Goal: Communication & Community: Ask a question

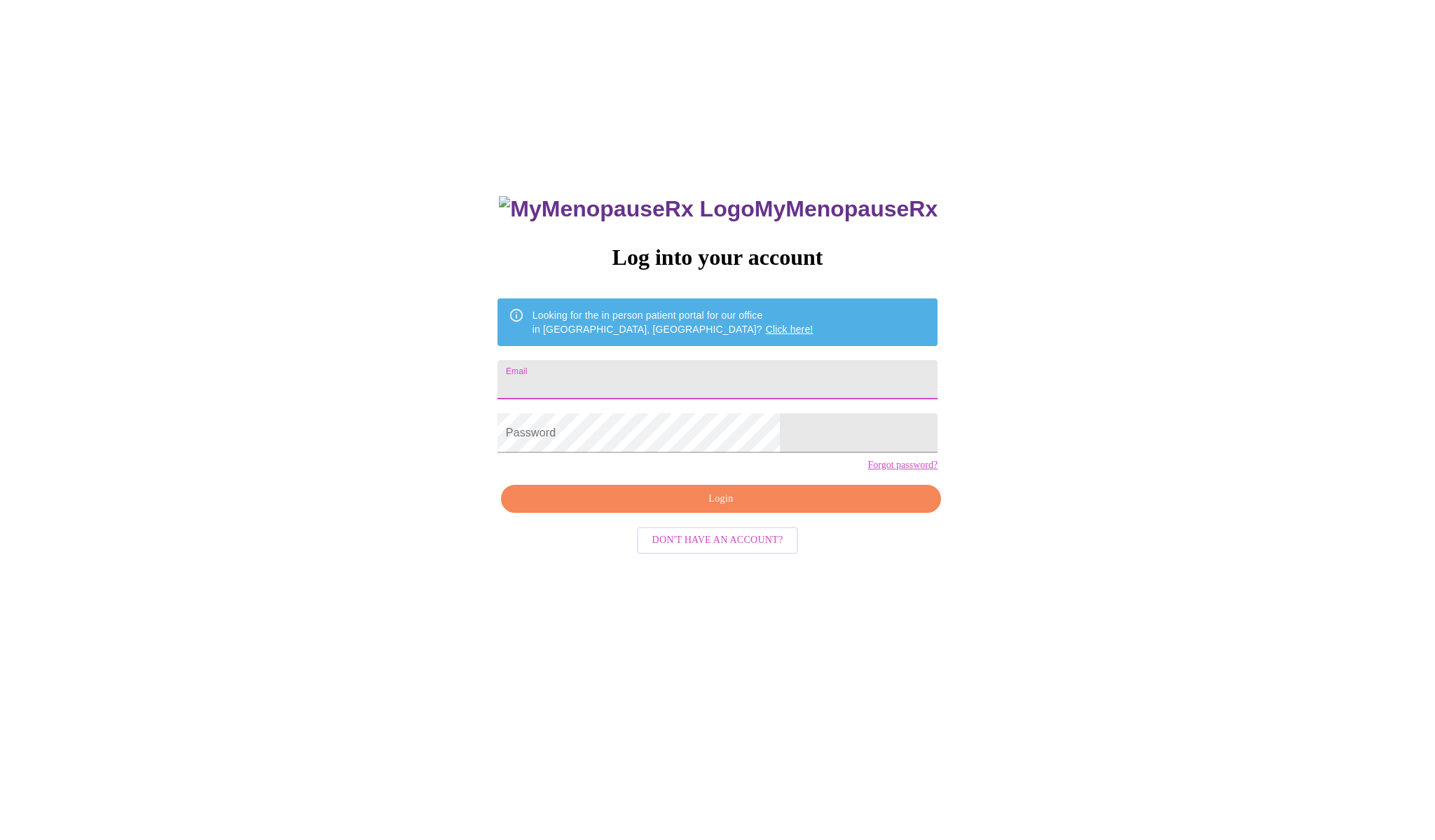
scroll to position [14, 0]
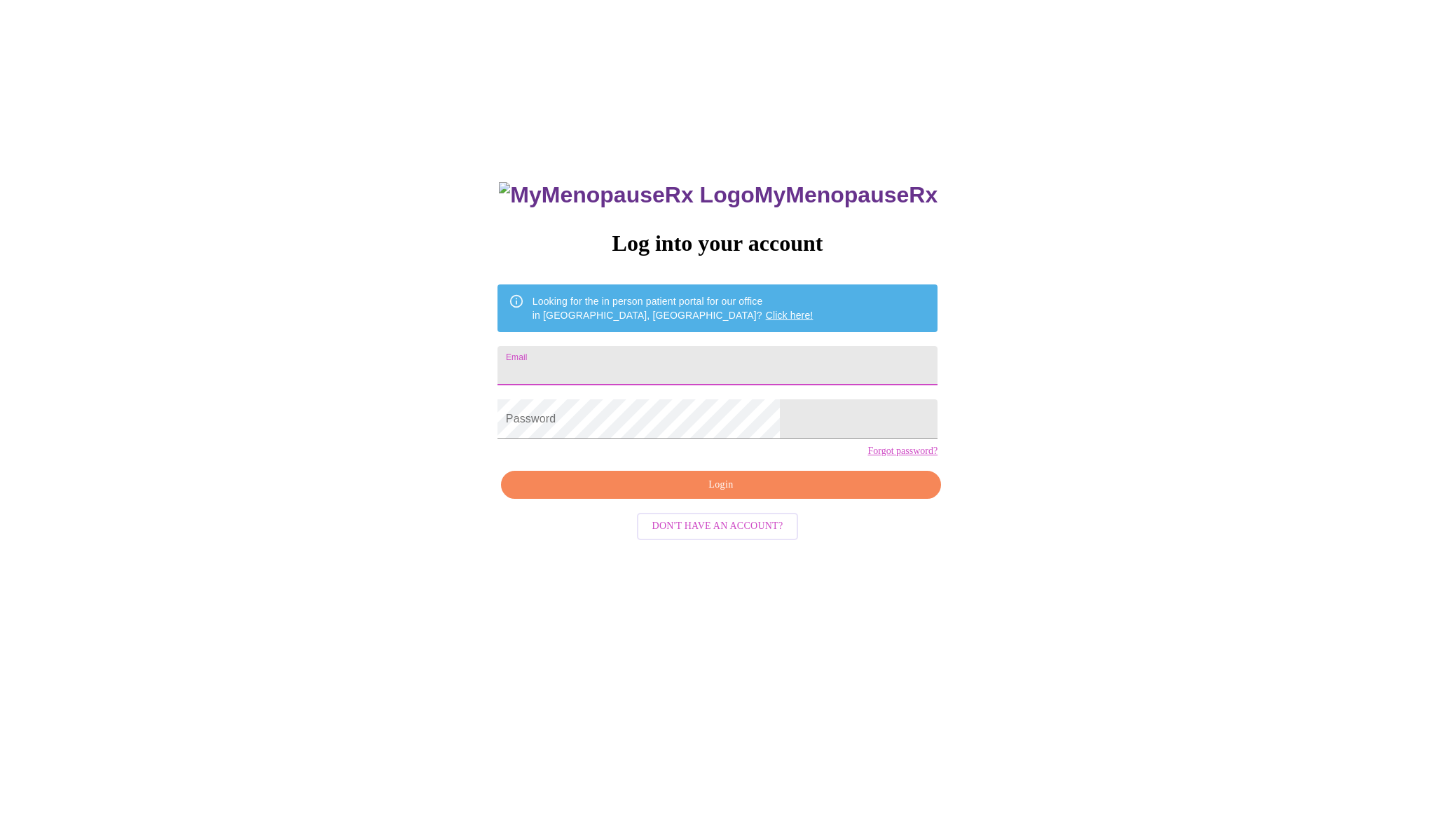
click at [644, 366] on input "Email" at bounding box center [717, 366] width 440 height 39
type input "[EMAIL_ADDRESS][DOMAIN_NAME]"
click at [740, 494] on span "Login" at bounding box center [721, 485] width 408 height 17
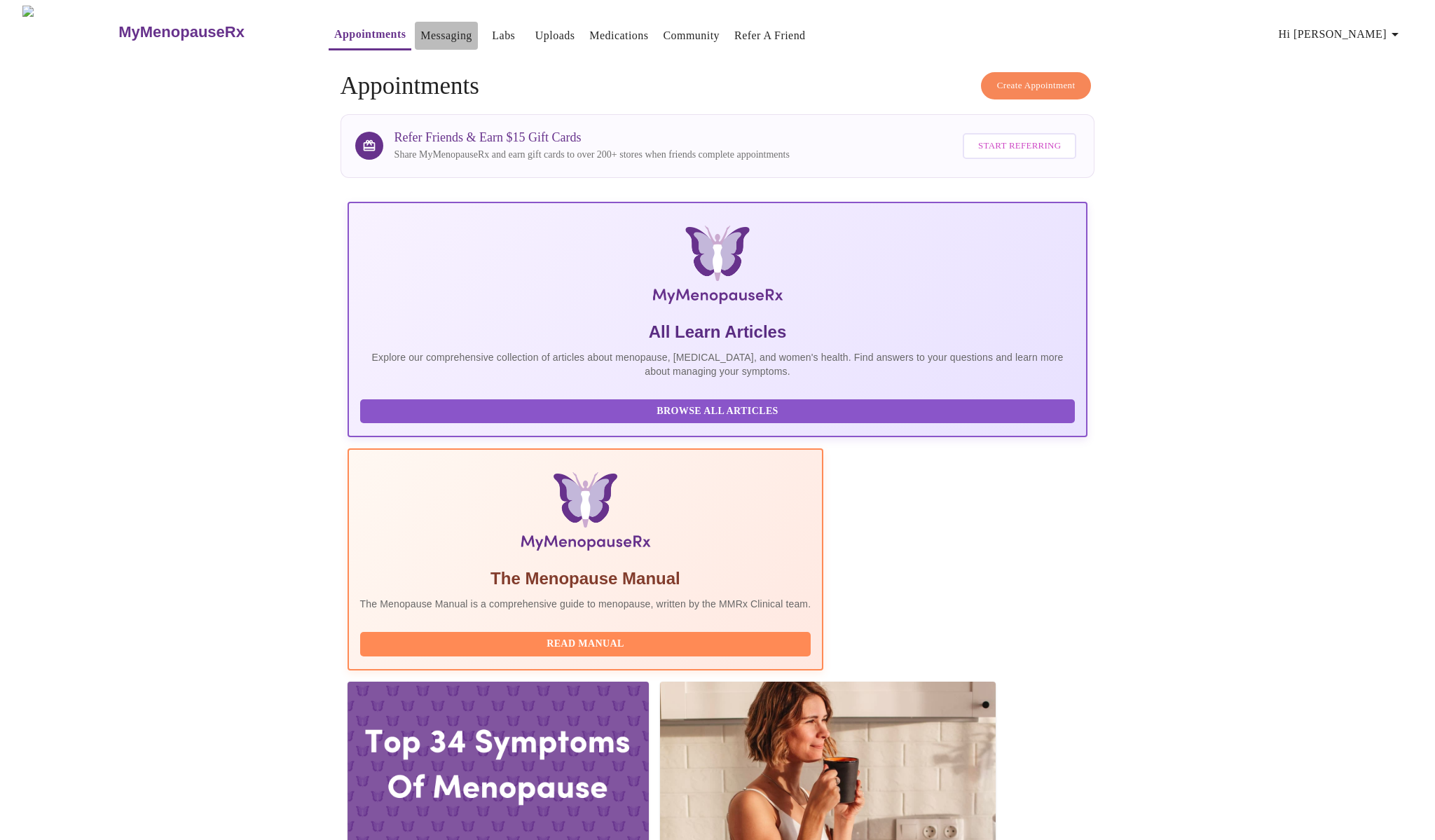
click at [420, 30] on link "Messaging" at bounding box center [446, 35] width 51 height 20
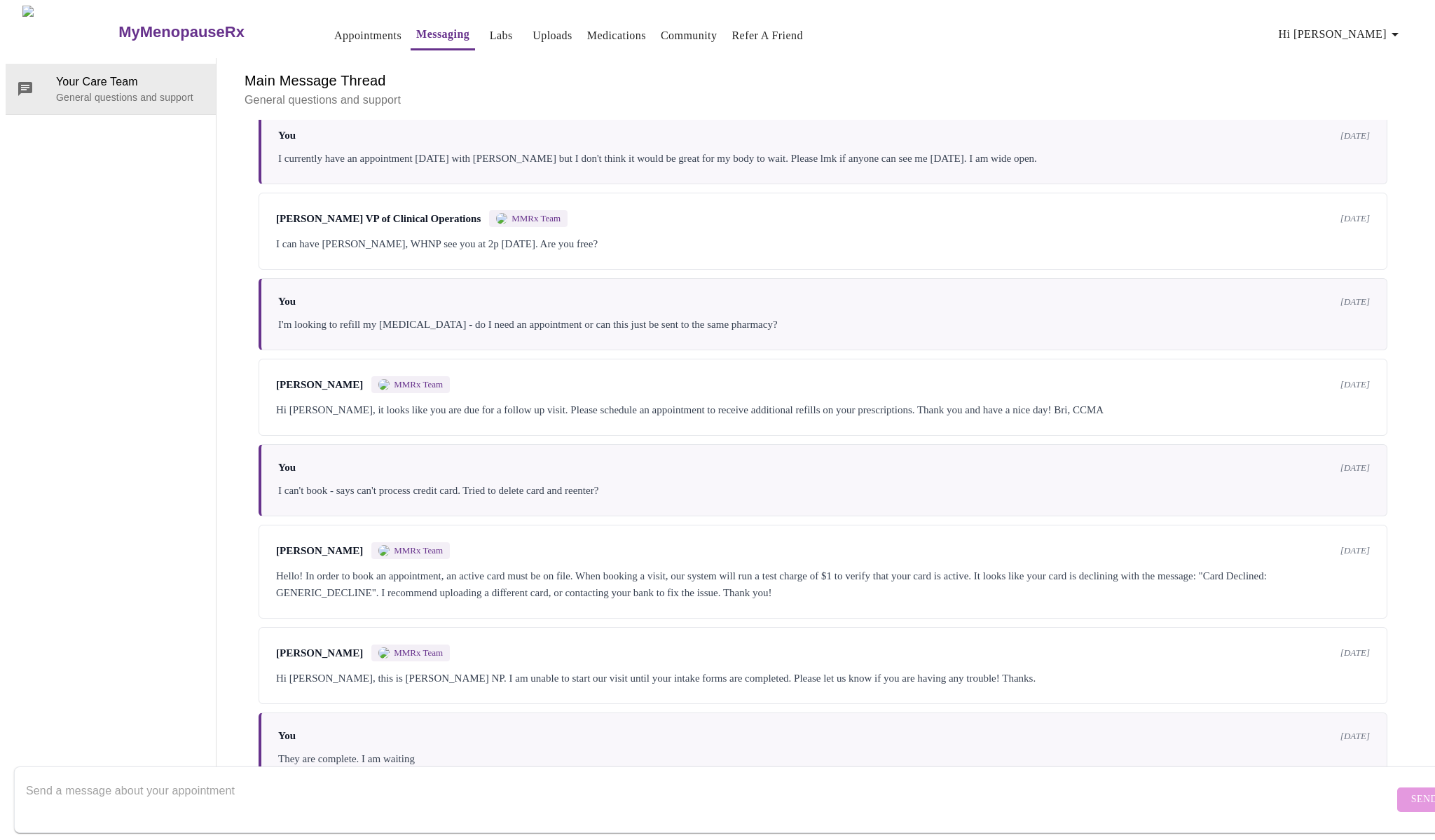
scroll to position [981, 0]
click at [201, 778] on textarea "Send a message about your appointment" at bounding box center [709, 799] width 1368 height 44
type textarea "j"
